Goal: Information Seeking & Learning: Learn about a topic

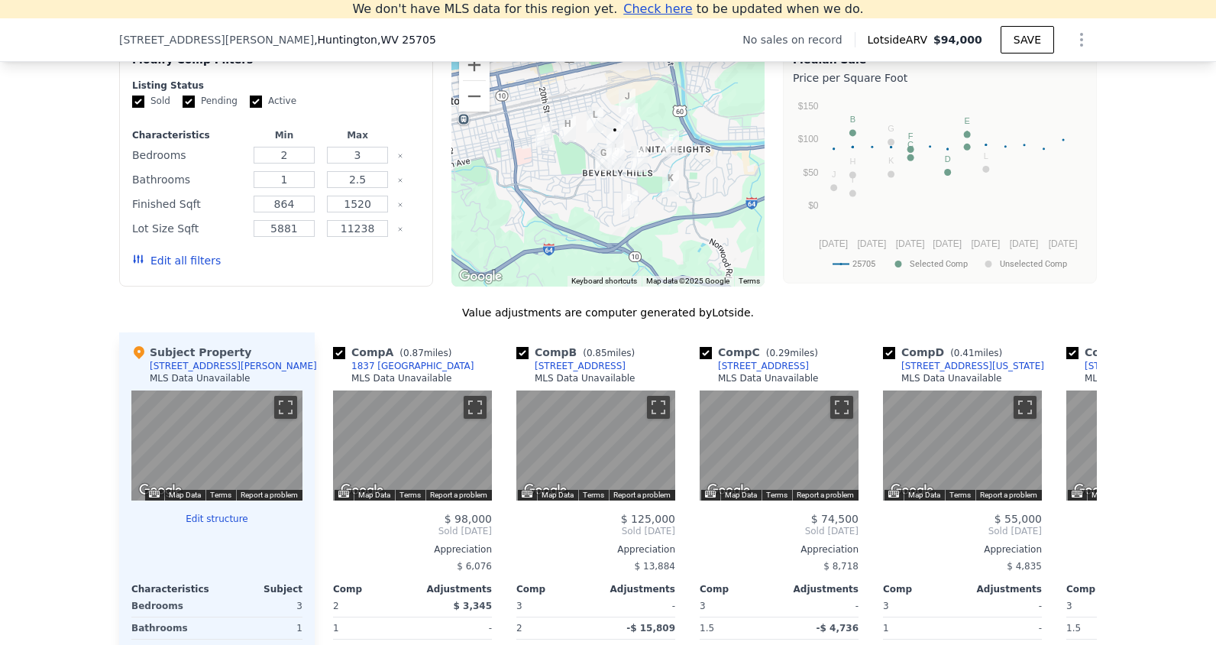
scroll to position [1357, 0]
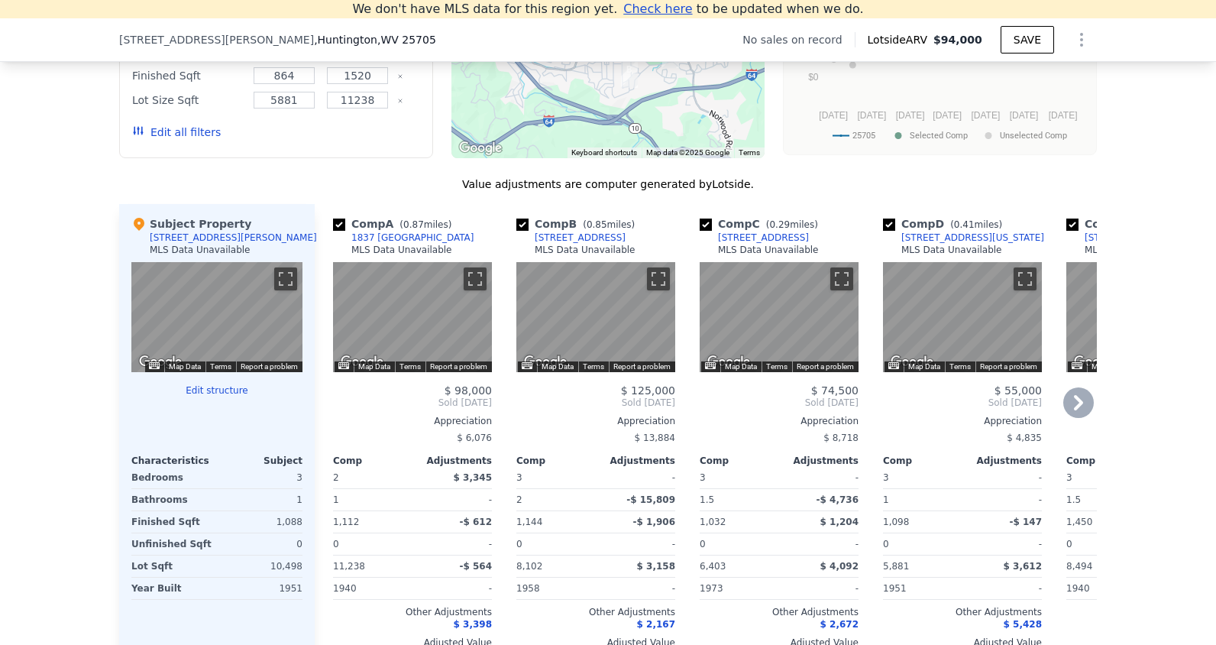
click at [1081, 411] on icon at bounding box center [1078, 402] width 31 height 31
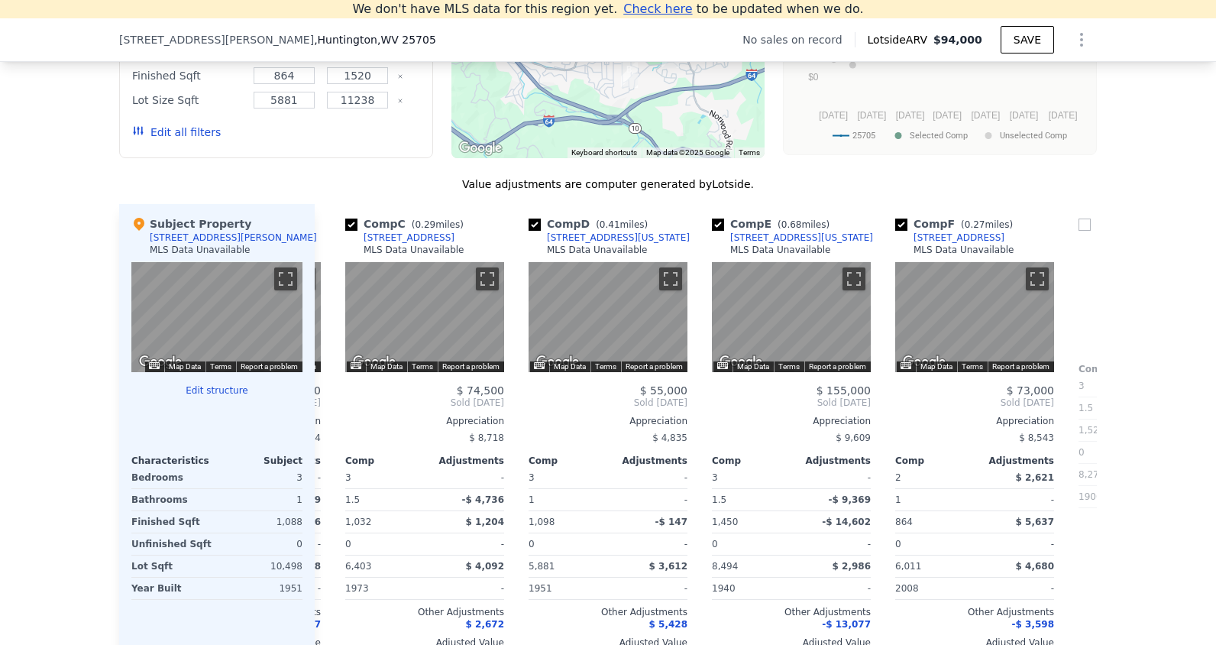
scroll to position [0, 367]
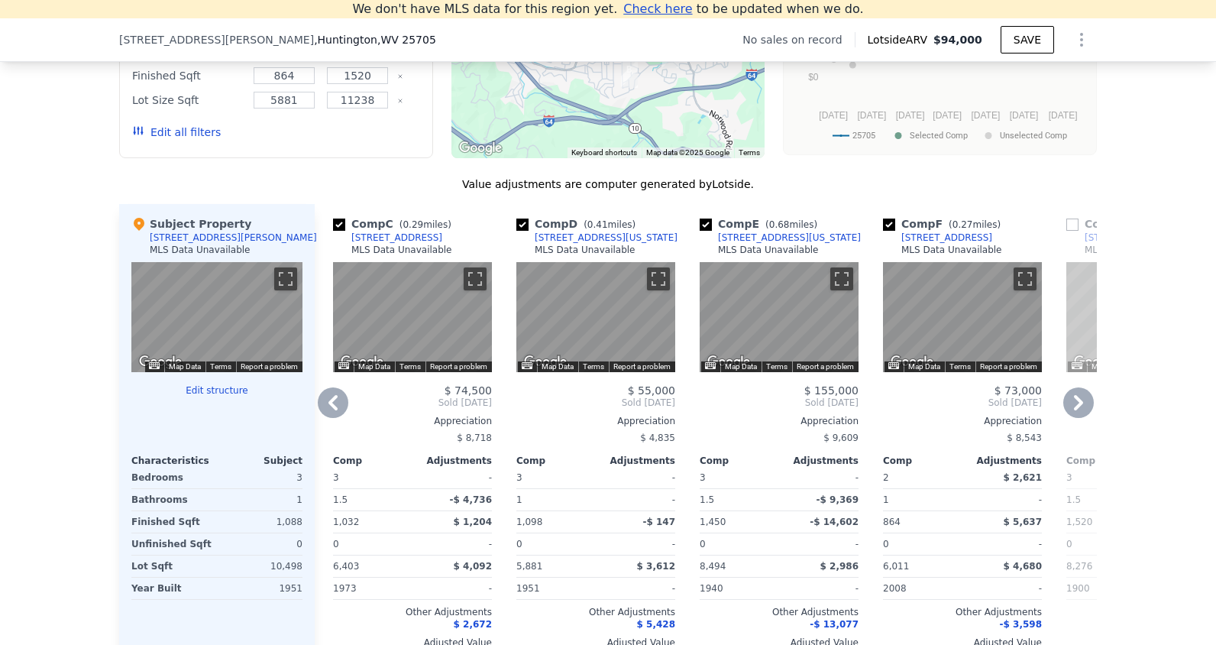
click at [1081, 411] on icon at bounding box center [1078, 402] width 31 height 31
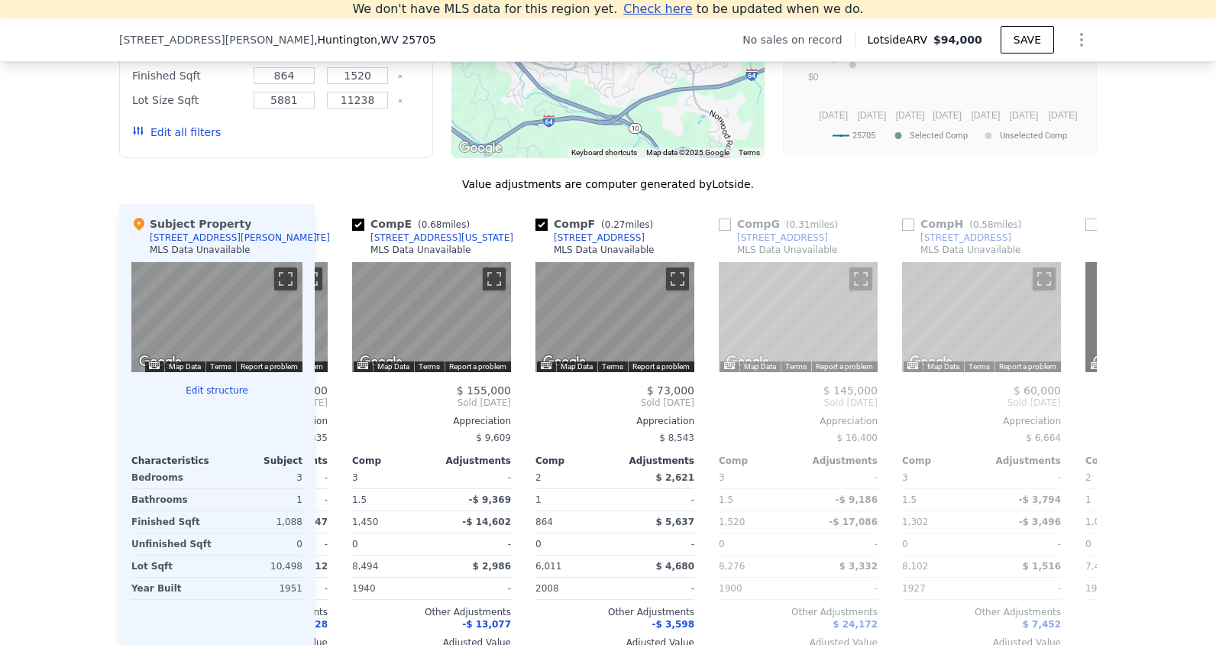
scroll to position [0, 733]
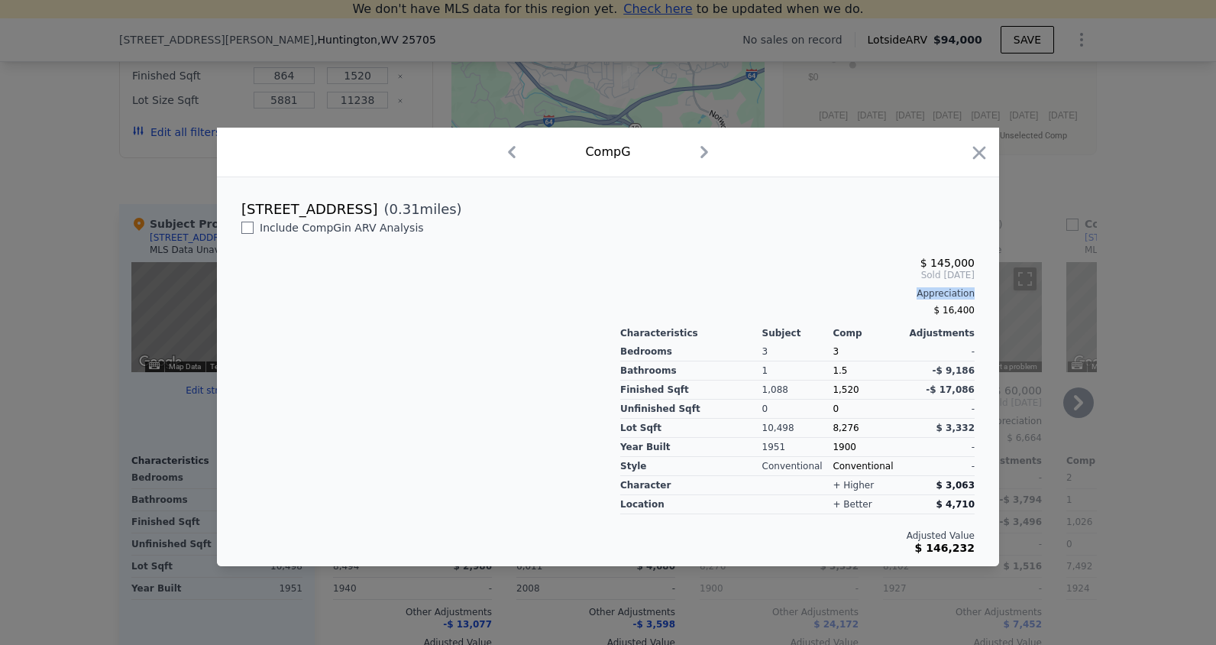
click at [753, 299] on div "Appreciation" at bounding box center [797, 293] width 354 height 12
click at [974, 147] on icon "button" at bounding box center [979, 152] width 13 height 13
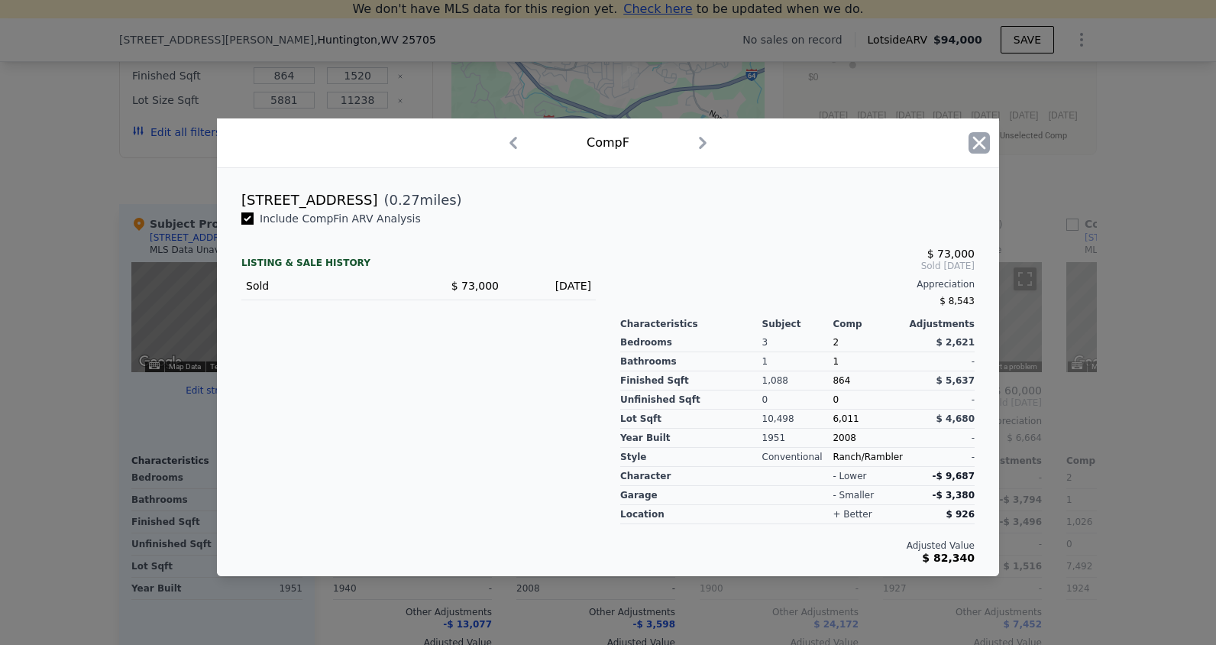
click at [974, 138] on icon "button" at bounding box center [979, 143] width 13 height 13
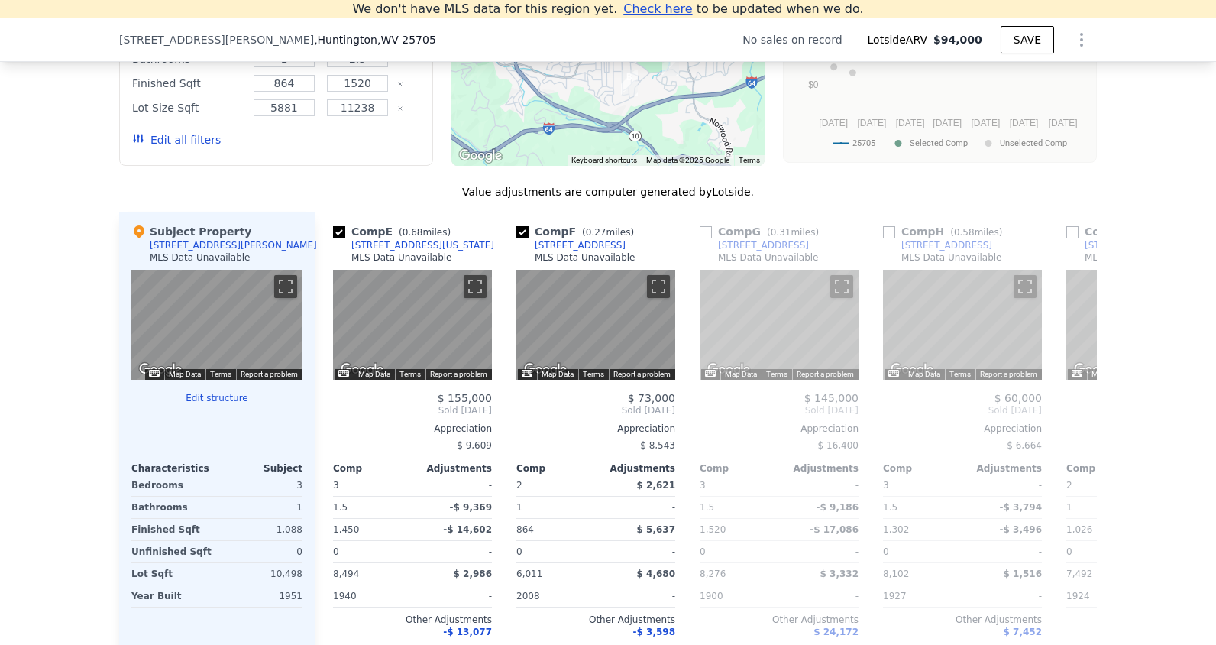
scroll to position [1510, 0]
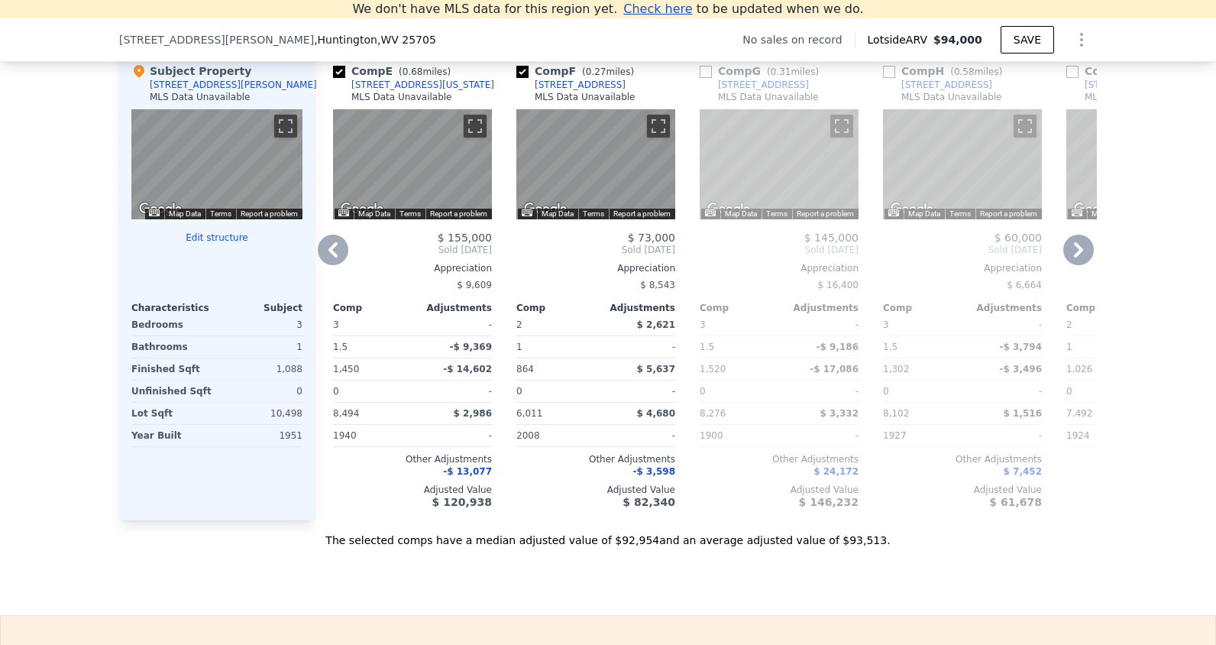
click at [450, 256] on span "Sold Apr 2025" at bounding box center [412, 250] width 159 height 12
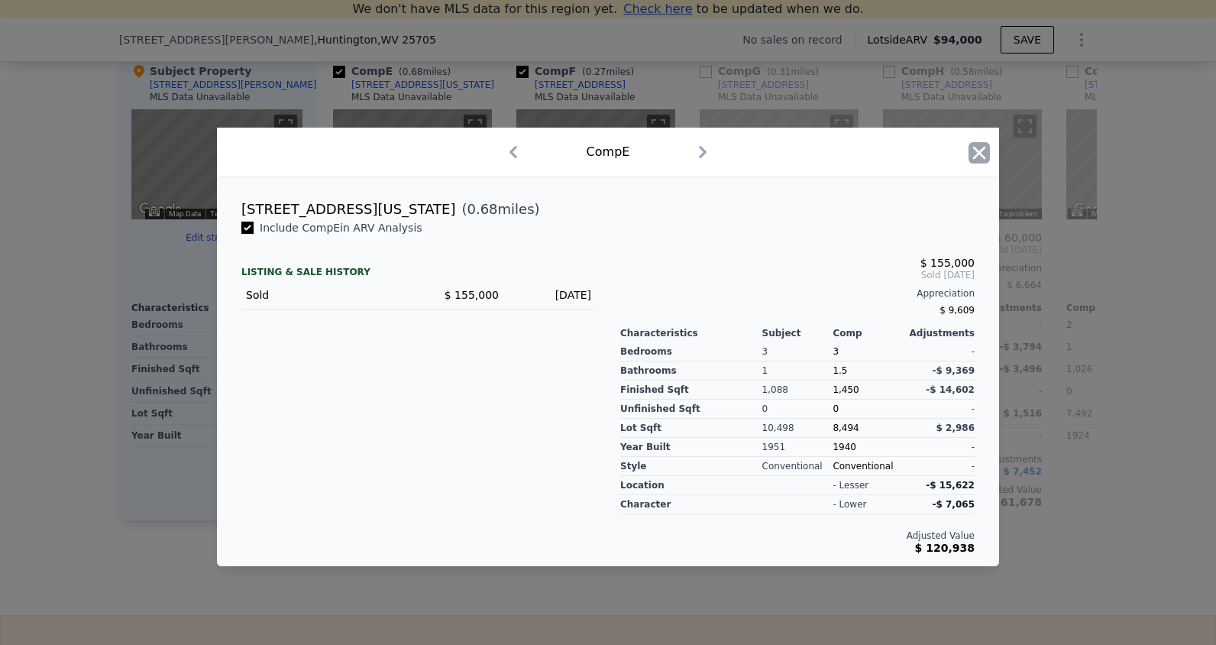
click at [976, 156] on icon "button" at bounding box center [979, 152] width 13 height 13
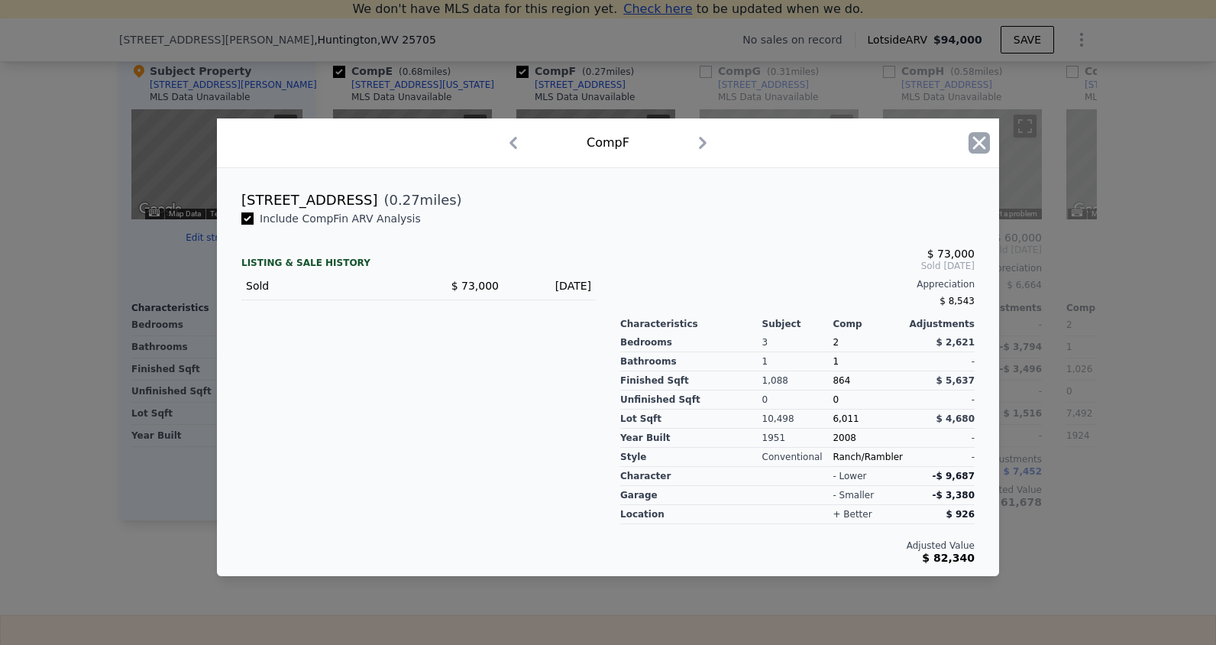
click at [980, 144] on icon "button" at bounding box center [979, 143] width 13 height 13
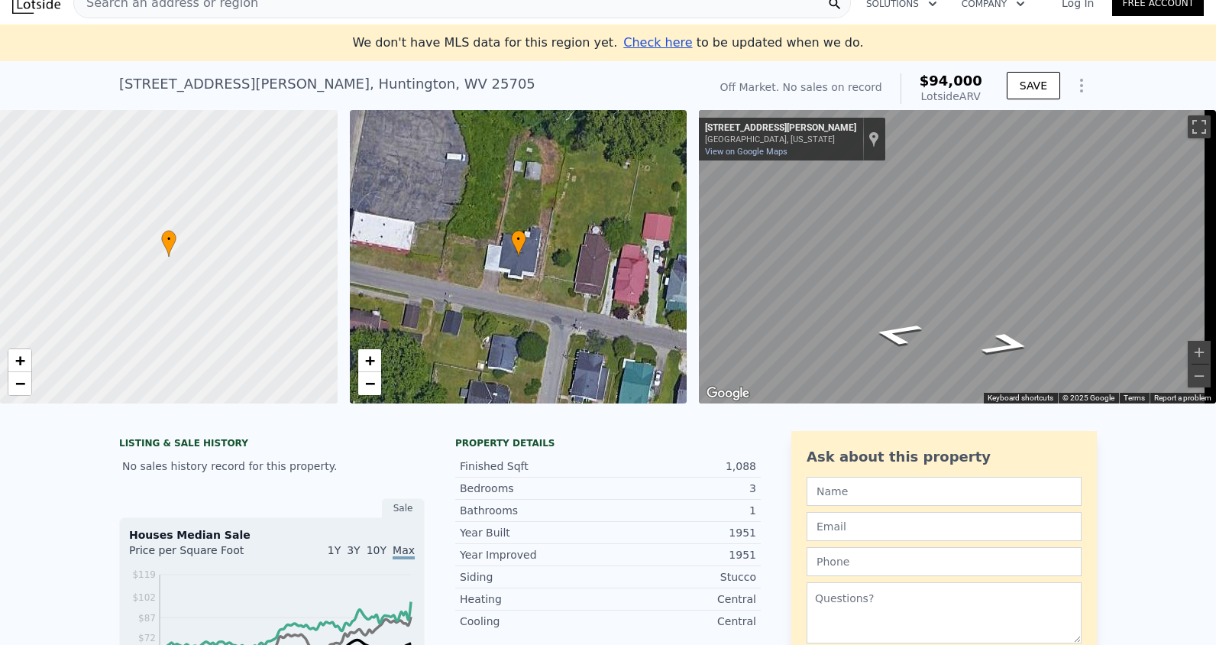
scroll to position [18, 0]
click at [984, 288] on div "Map" at bounding box center [957, 257] width 517 height 293
click at [1008, 290] on div "Map" at bounding box center [957, 257] width 517 height 293
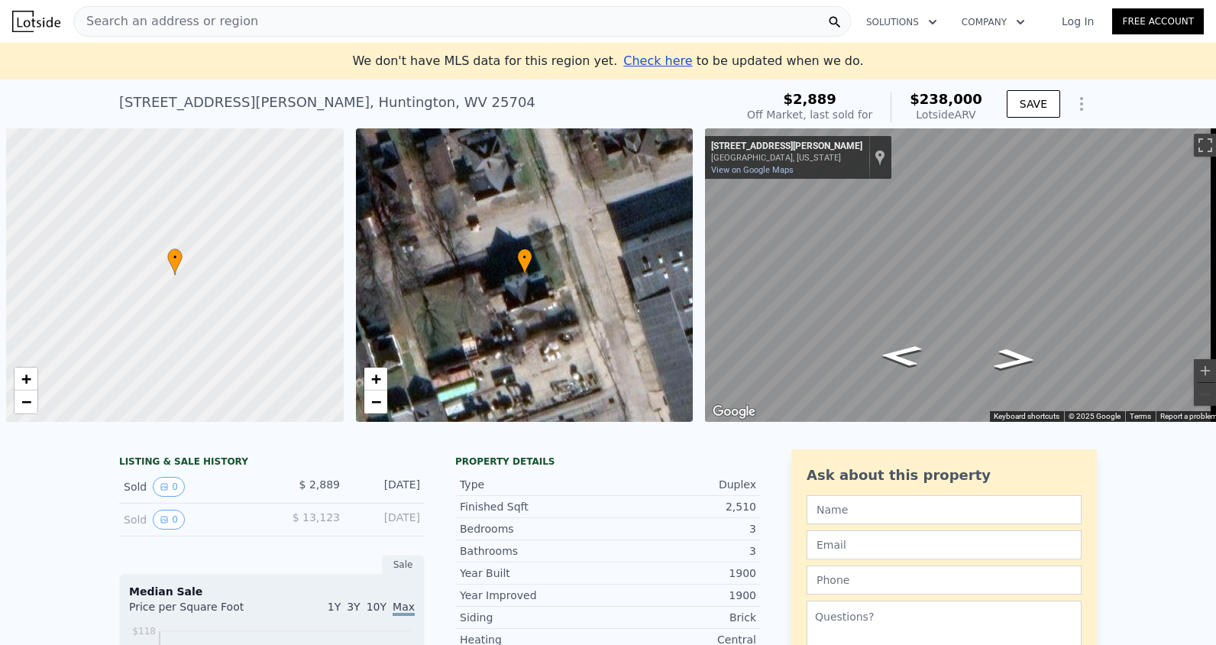
scroll to position [0, 6]
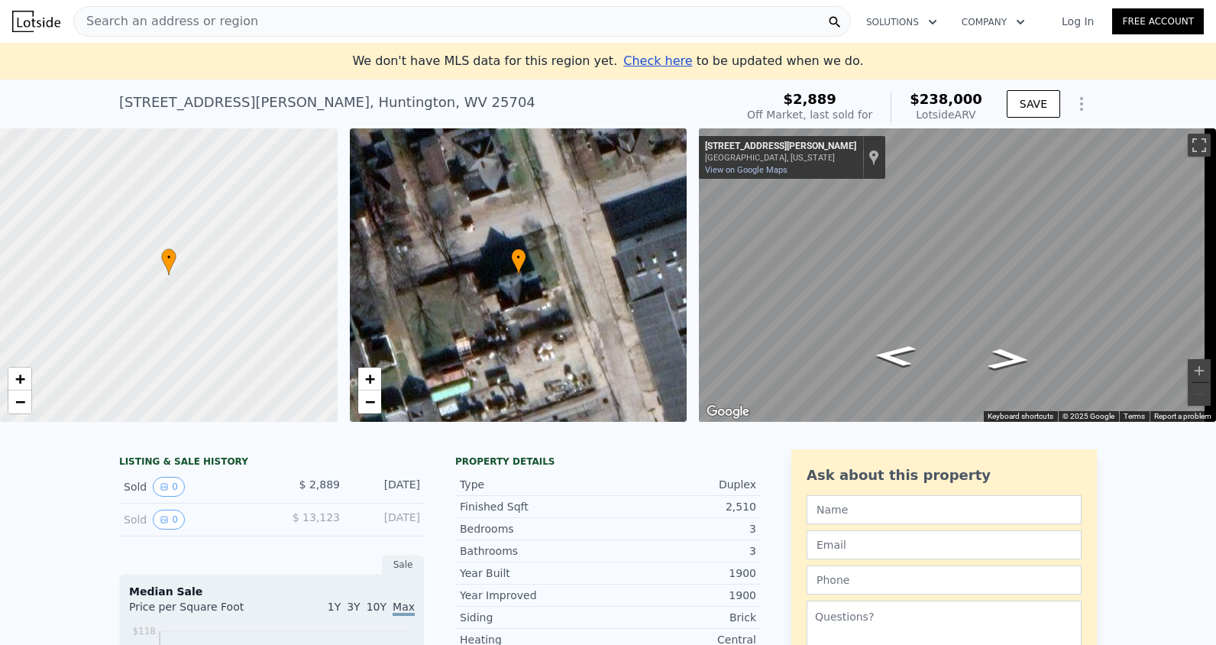
click at [242, 29] on div "Search an address or region" at bounding box center [461, 21] width 777 height 31
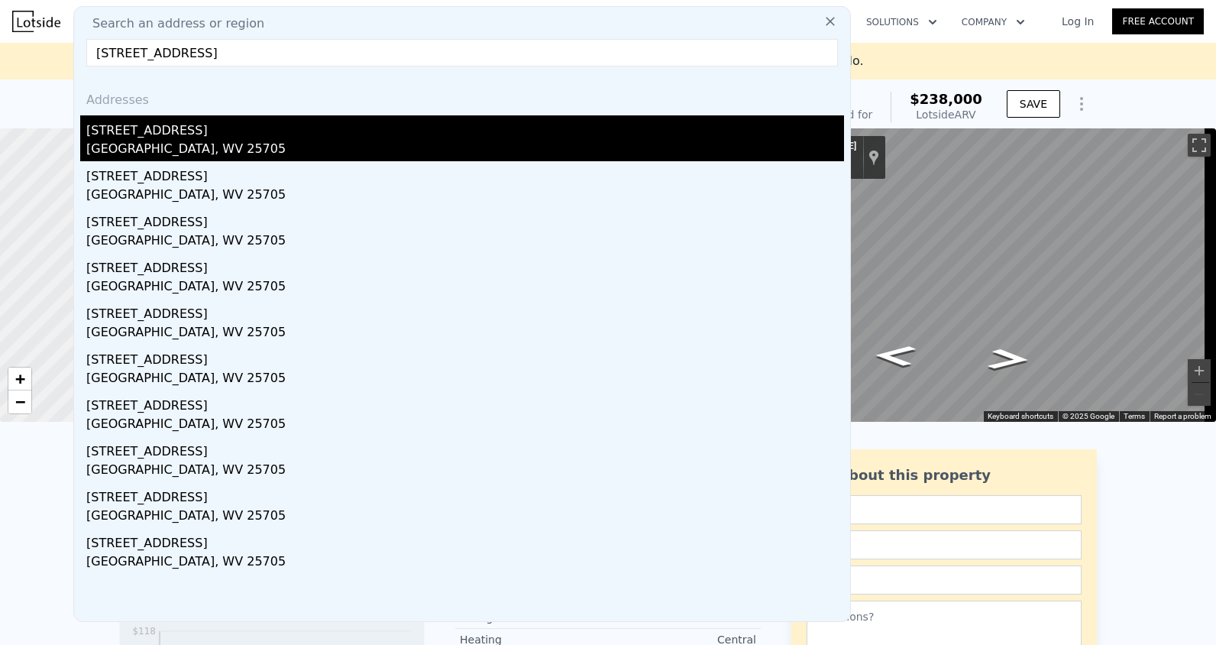
type input "[STREET_ADDRESS]"
click at [280, 138] on div "[STREET_ADDRESS]" at bounding box center [465, 127] width 758 height 24
